Goal: Check status: Check status

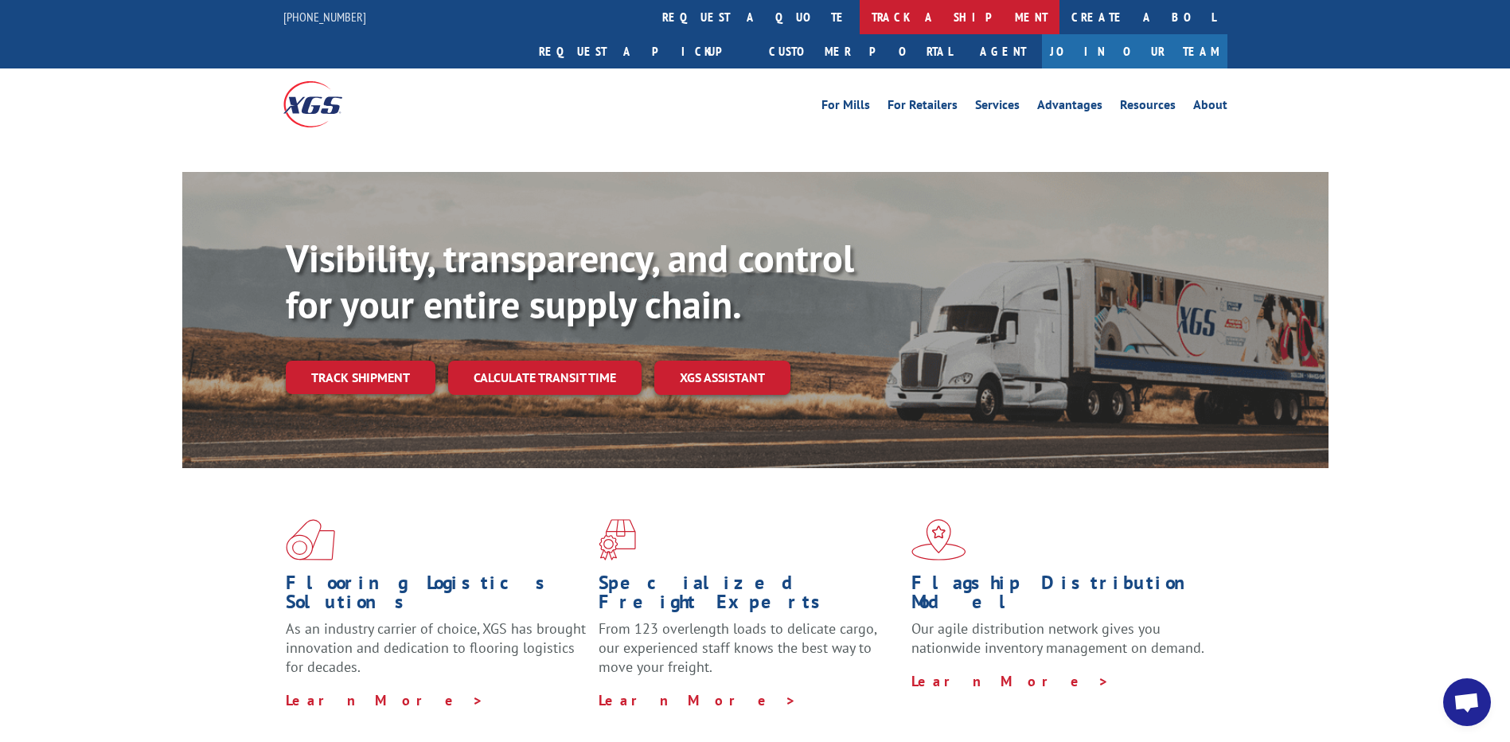
click at [860, 18] on link "track a shipment" at bounding box center [960, 17] width 200 height 34
click at [860, 14] on link "track a shipment" at bounding box center [960, 17] width 200 height 34
click at [860, 17] on link "track a shipment" at bounding box center [960, 17] width 200 height 34
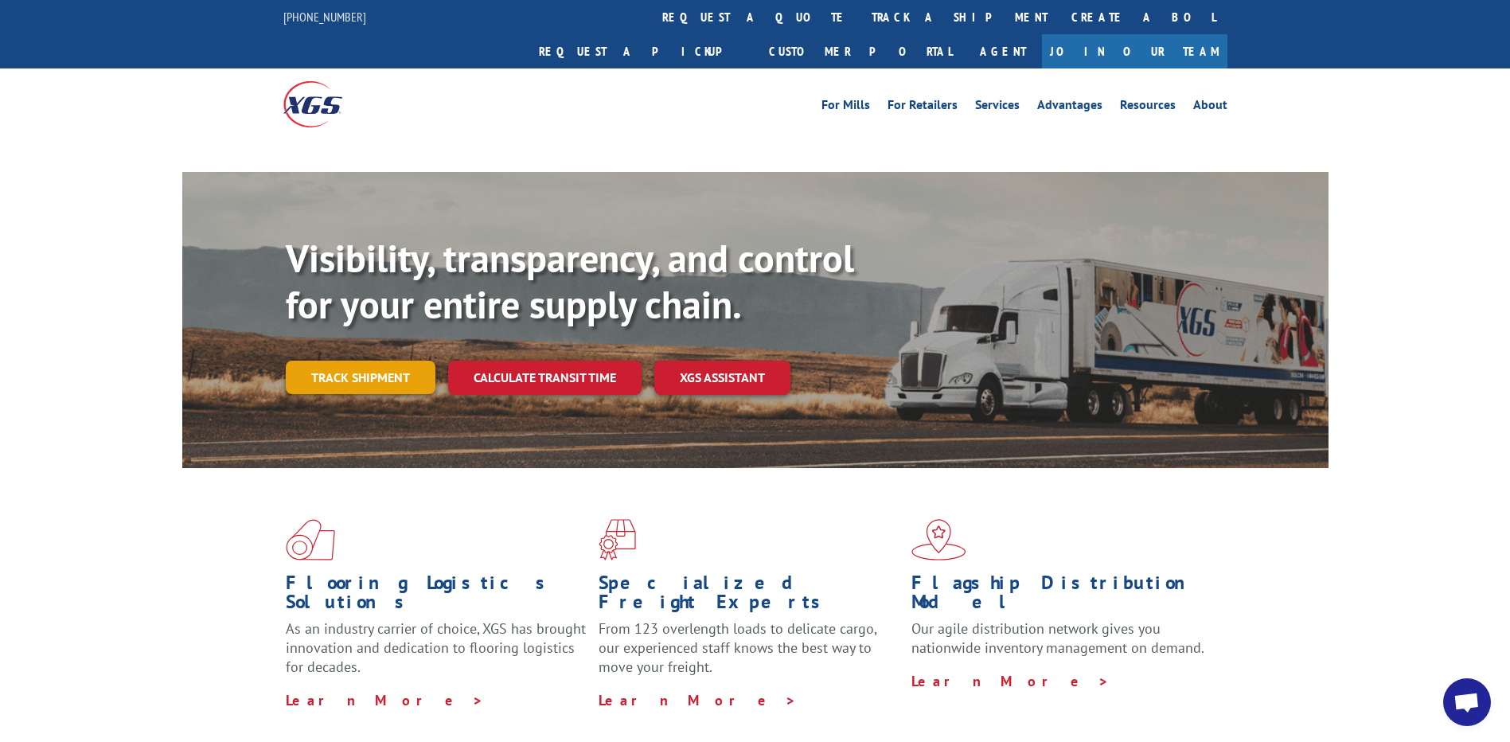
click at [355, 361] on link "Track shipment" at bounding box center [361, 377] width 150 height 33
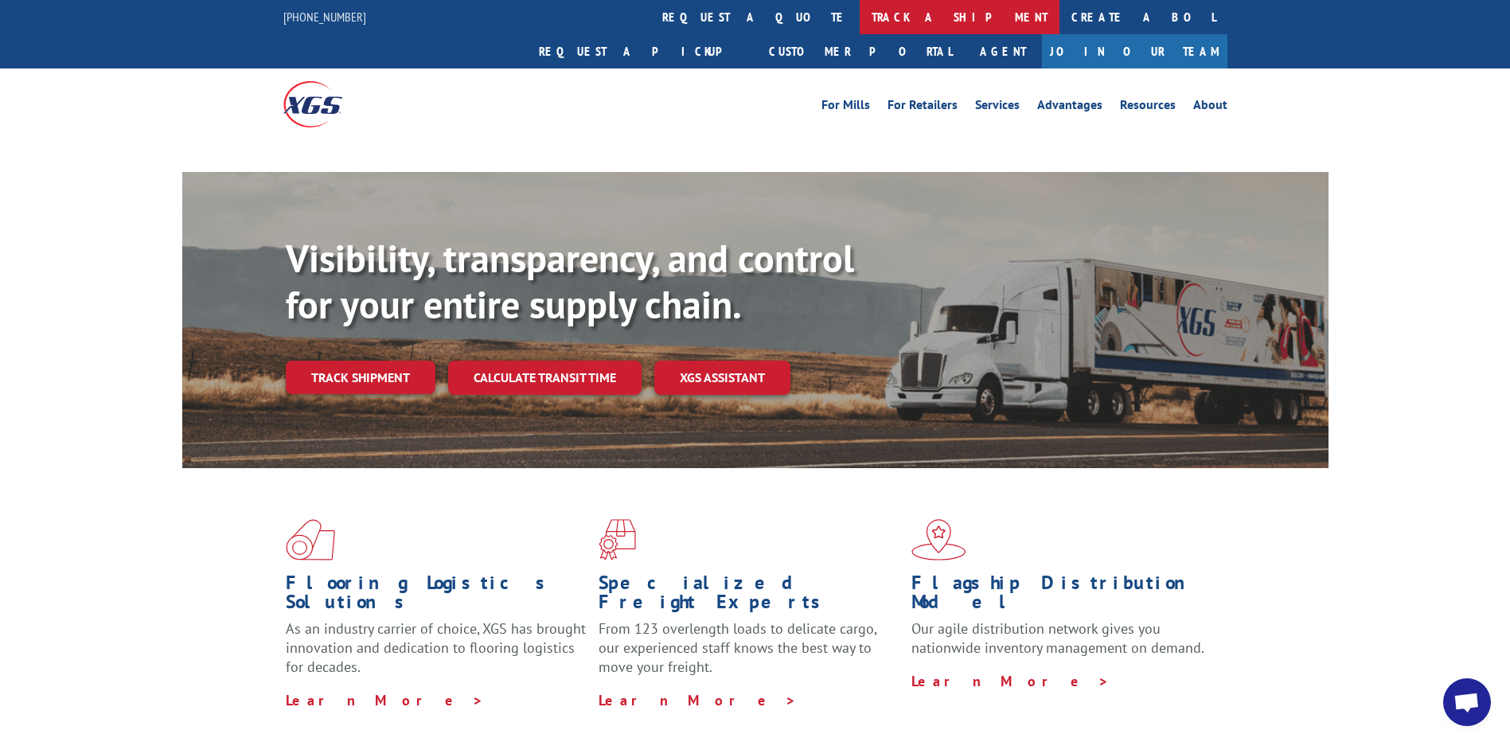
click at [860, 13] on link "track a shipment" at bounding box center [960, 17] width 200 height 34
click at [860, 15] on link "track a shipment" at bounding box center [960, 17] width 200 height 34
click at [860, 16] on link "track a shipment" at bounding box center [960, 17] width 200 height 34
click at [860, 14] on link "track a shipment" at bounding box center [960, 17] width 200 height 34
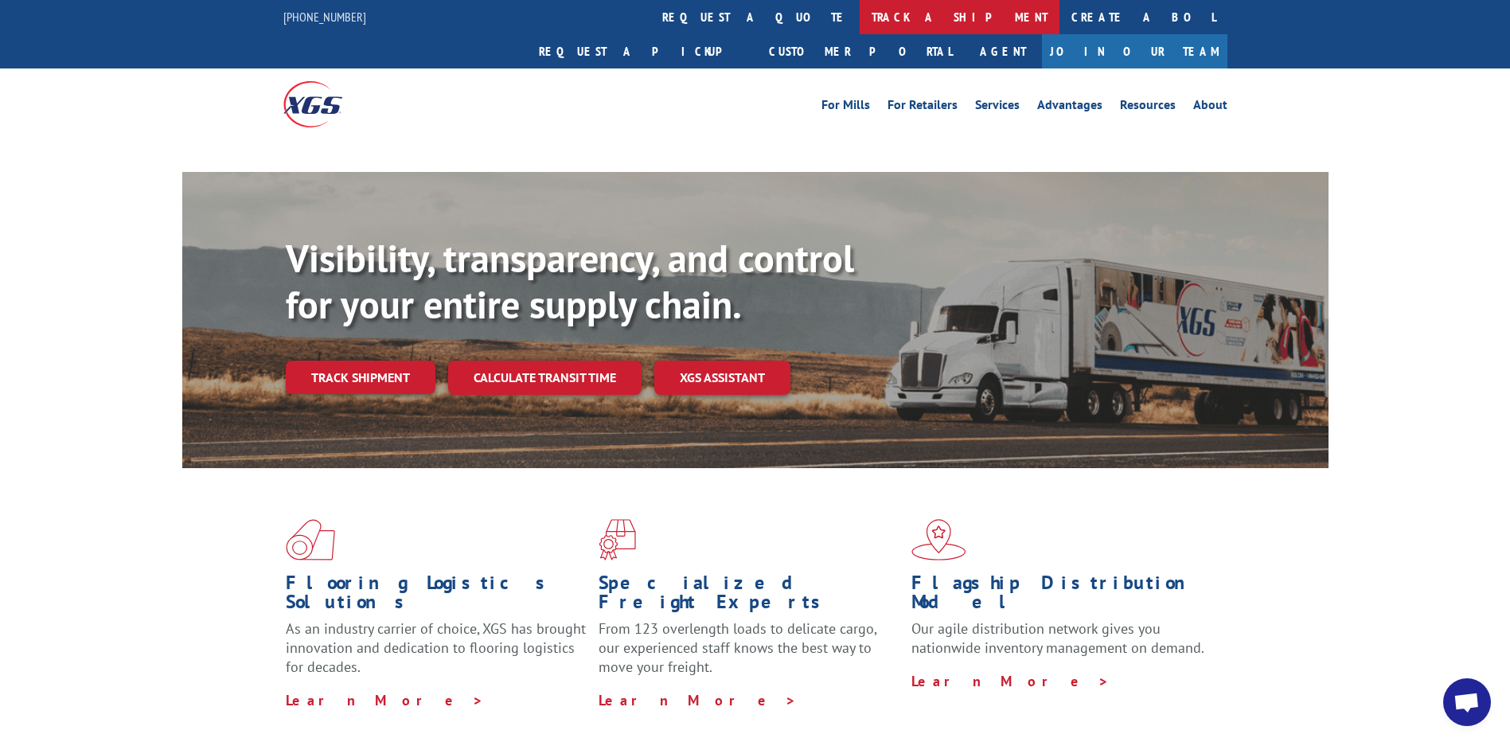
click at [860, 14] on link "track a shipment" at bounding box center [960, 17] width 200 height 34
